Goal: Task Accomplishment & Management: Manage account settings

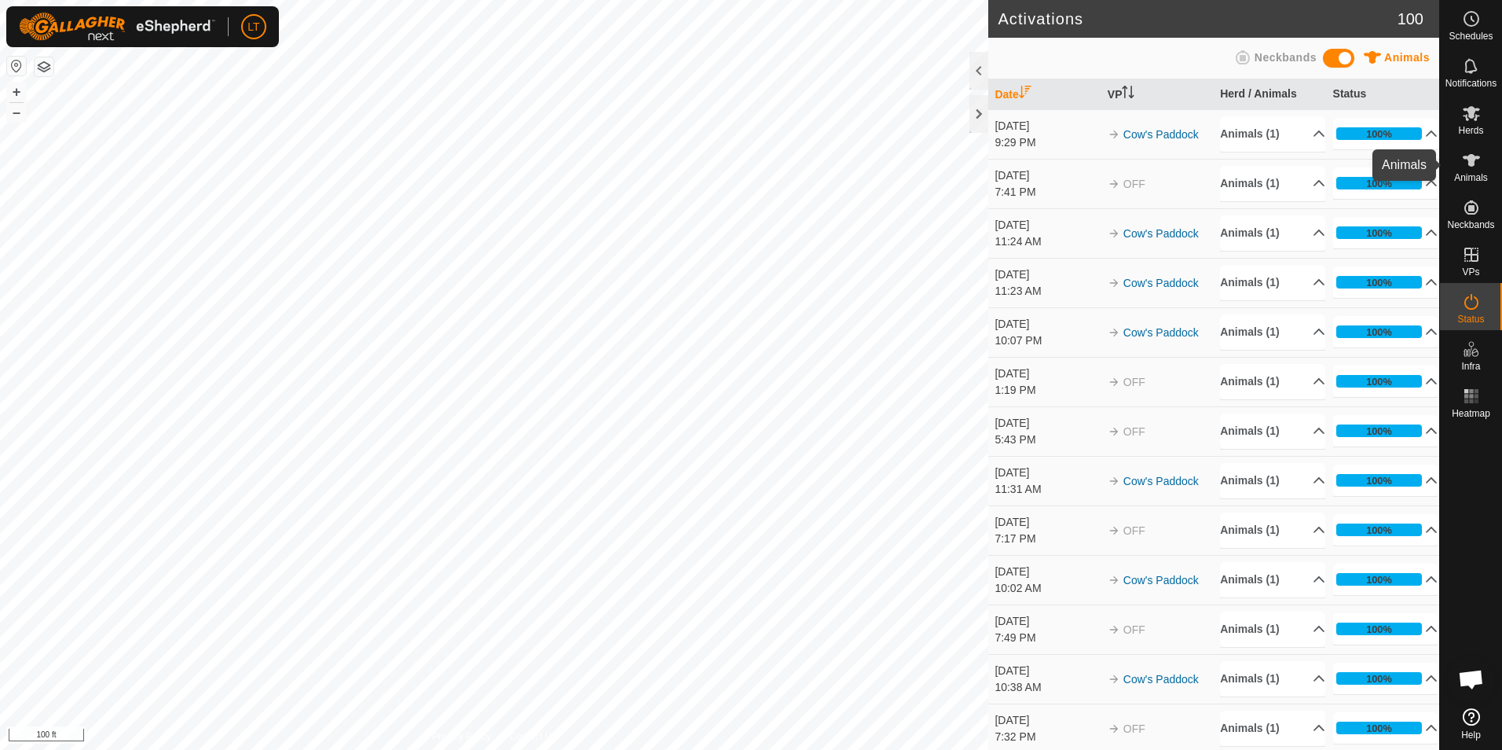
click at [1479, 174] on span "Animals" at bounding box center [1471, 177] width 34 height 9
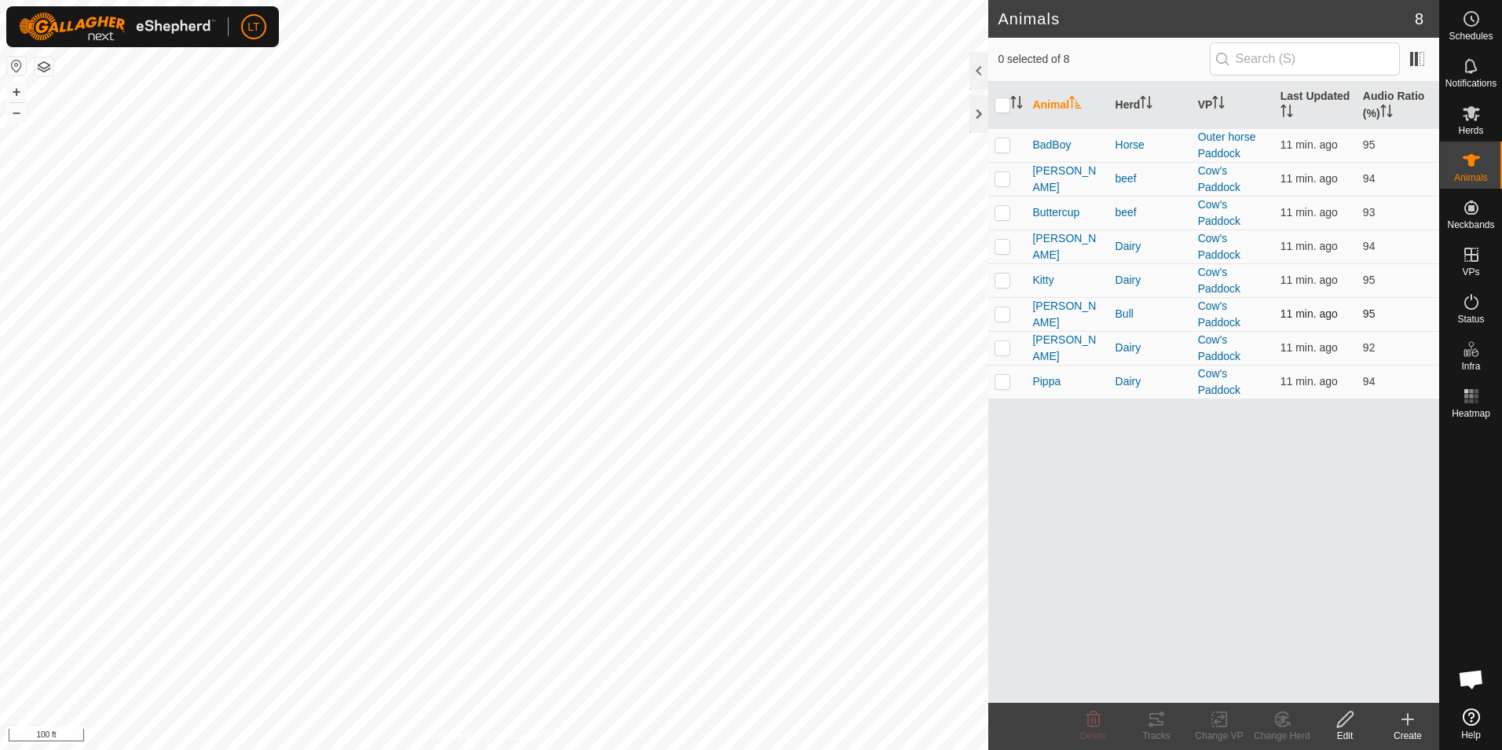
click at [1002, 316] on p-checkbox at bounding box center [1003, 313] width 16 height 13
checkbox input "true"
drag, startPoint x: 1008, startPoint y: 347, endPoint x: 1006, endPoint y: 362, distance: 15.0
click at [1007, 347] on p-checkbox at bounding box center [1003, 347] width 16 height 13
checkbox input "true"
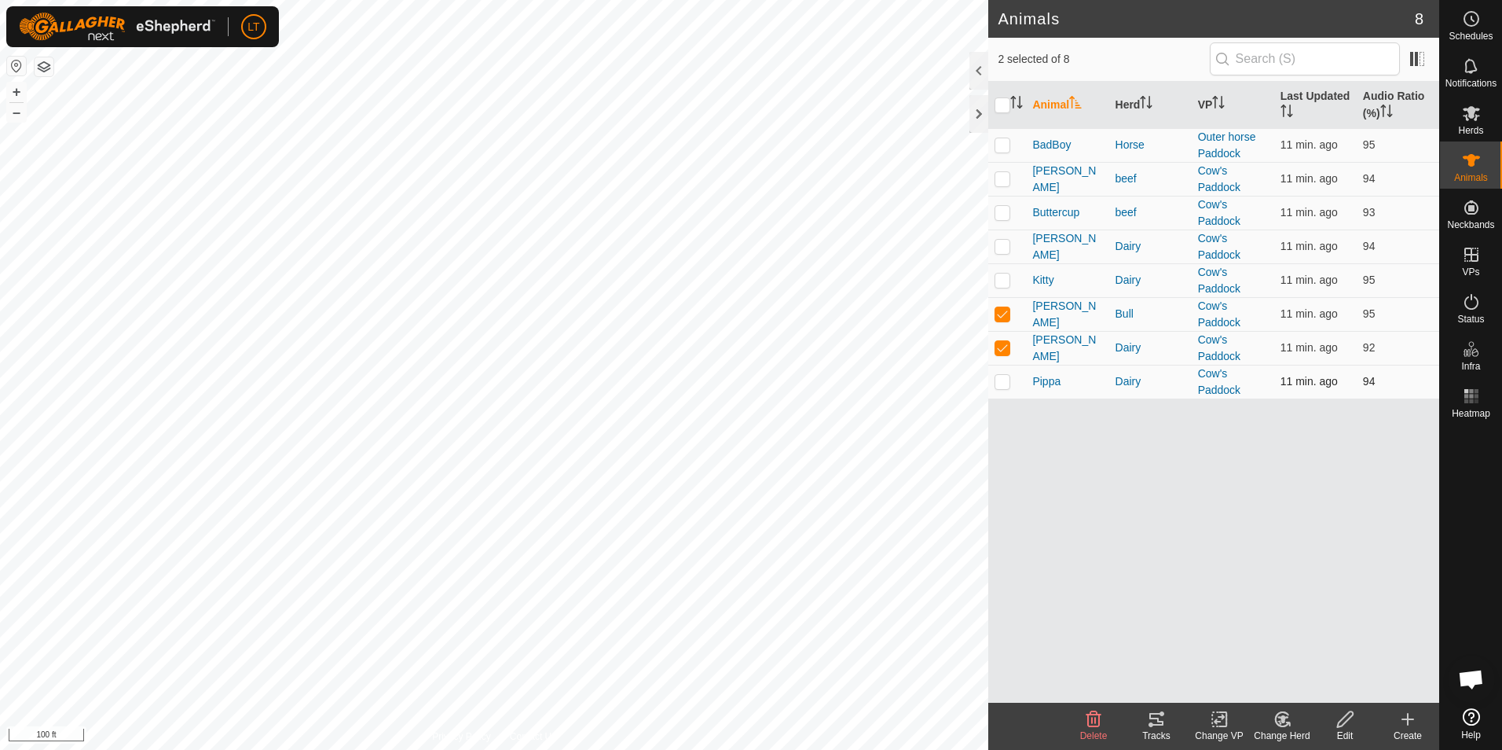
click at [1005, 384] on p-checkbox at bounding box center [1003, 381] width 16 height 13
checkbox input "true"
click at [993, 247] on td at bounding box center [1007, 246] width 38 height 34
checkbox input "true"
click at [1004, 280] on p-checkbox at bounding box center [1003, 279] width 16 height 13
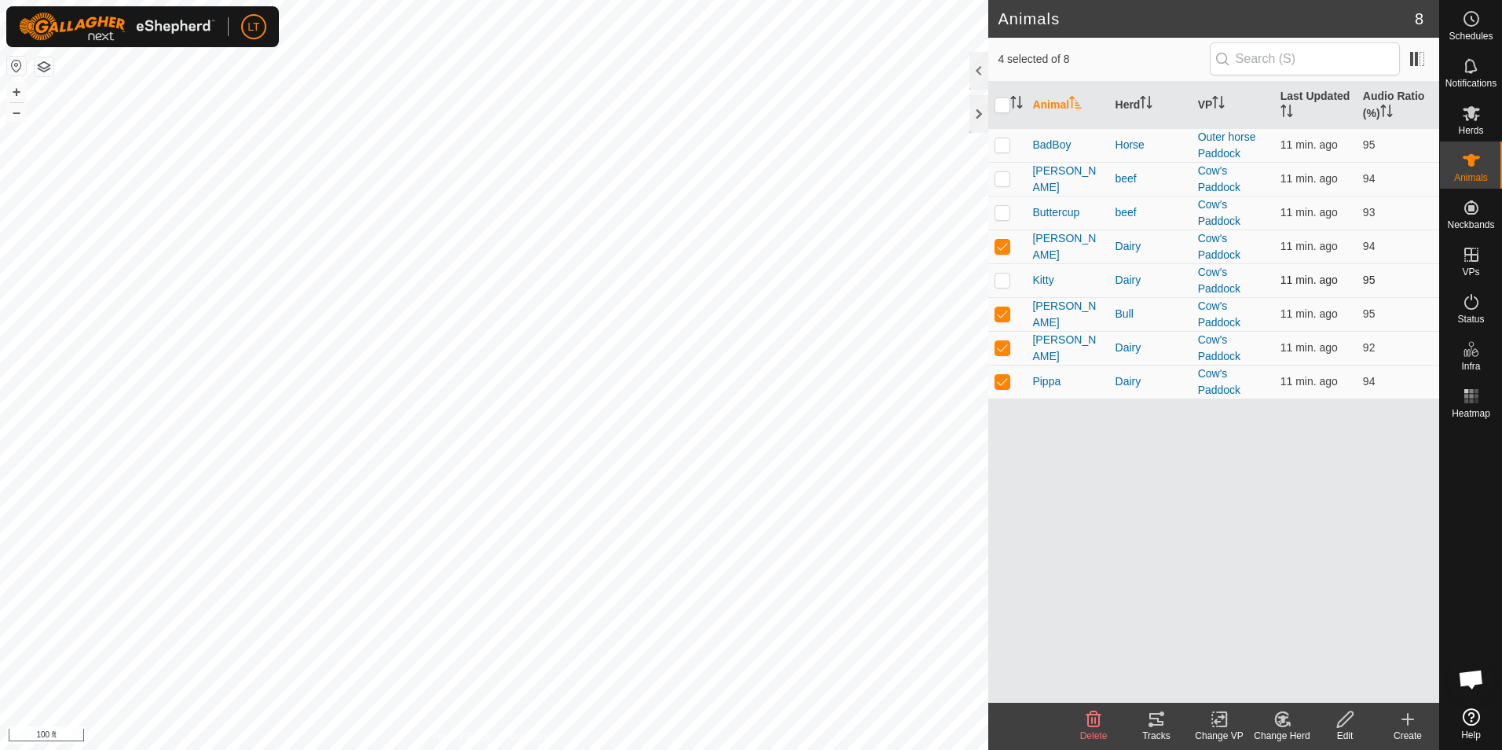
checkbox input "true"
click at [1006, 216] on p-checkbox at bounding box center [1003, 212] width 16 height 13
checkbox input "true"
click at [1163, 728] on div "Tracks" at bounding box center [1156, 735] width 63 height 14
